Goal: Navigation & Orientation: Find specific page/section

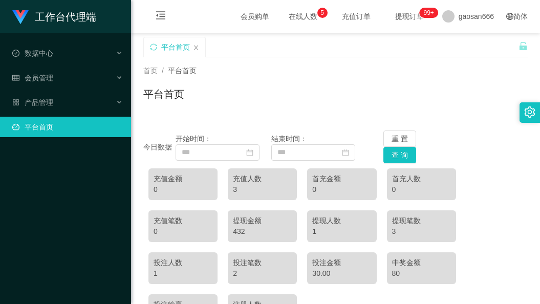
scroll to position [137, 0]
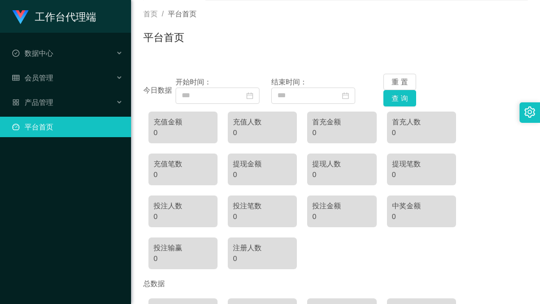
scroll to position [41, 0]
